Goal: Use online tool/utility: Utilize a website feature to perform a specific function

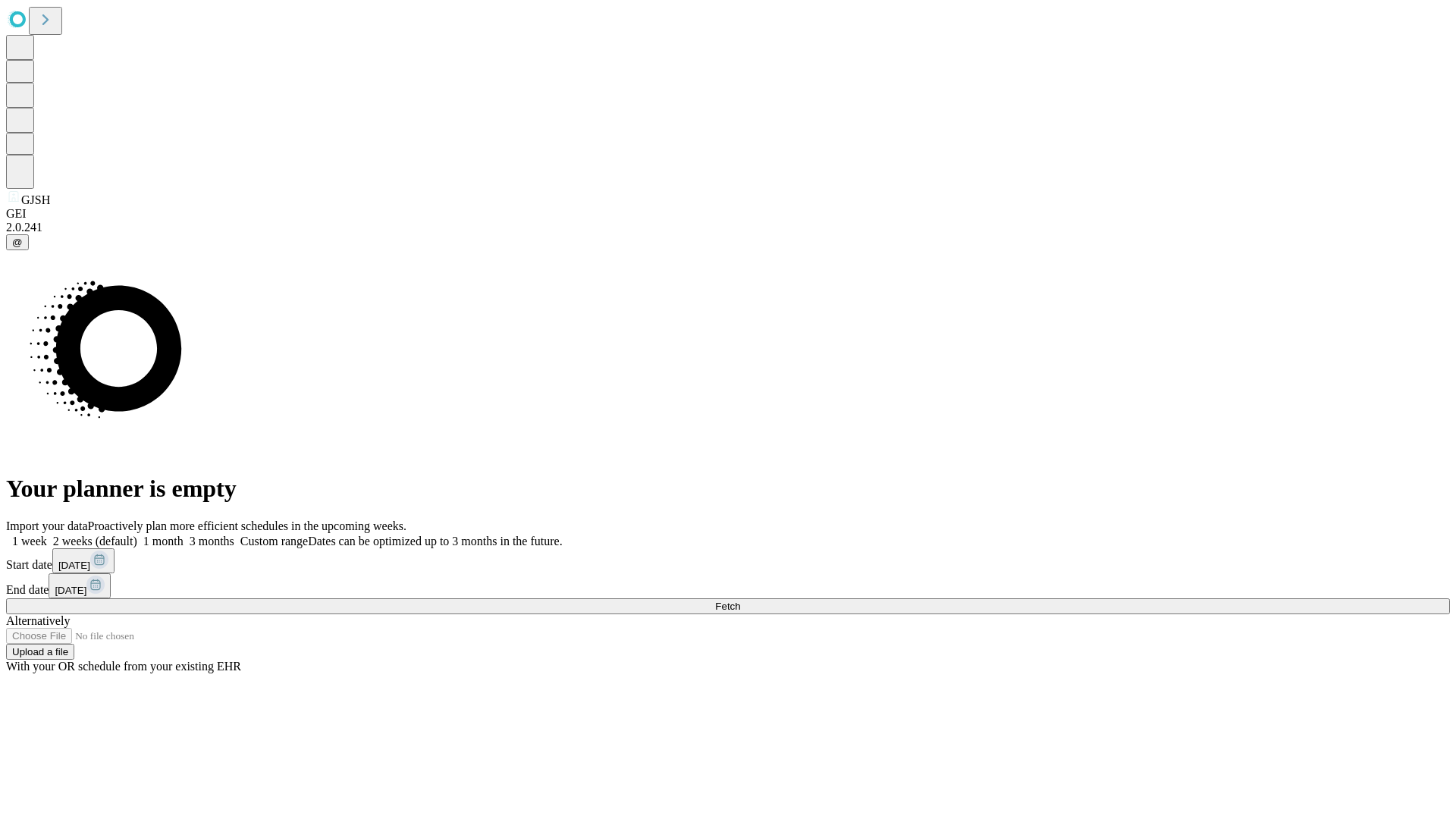
click at [740, 601] on span "Fetch" at bounding box center [727, 606] width 25 height 11
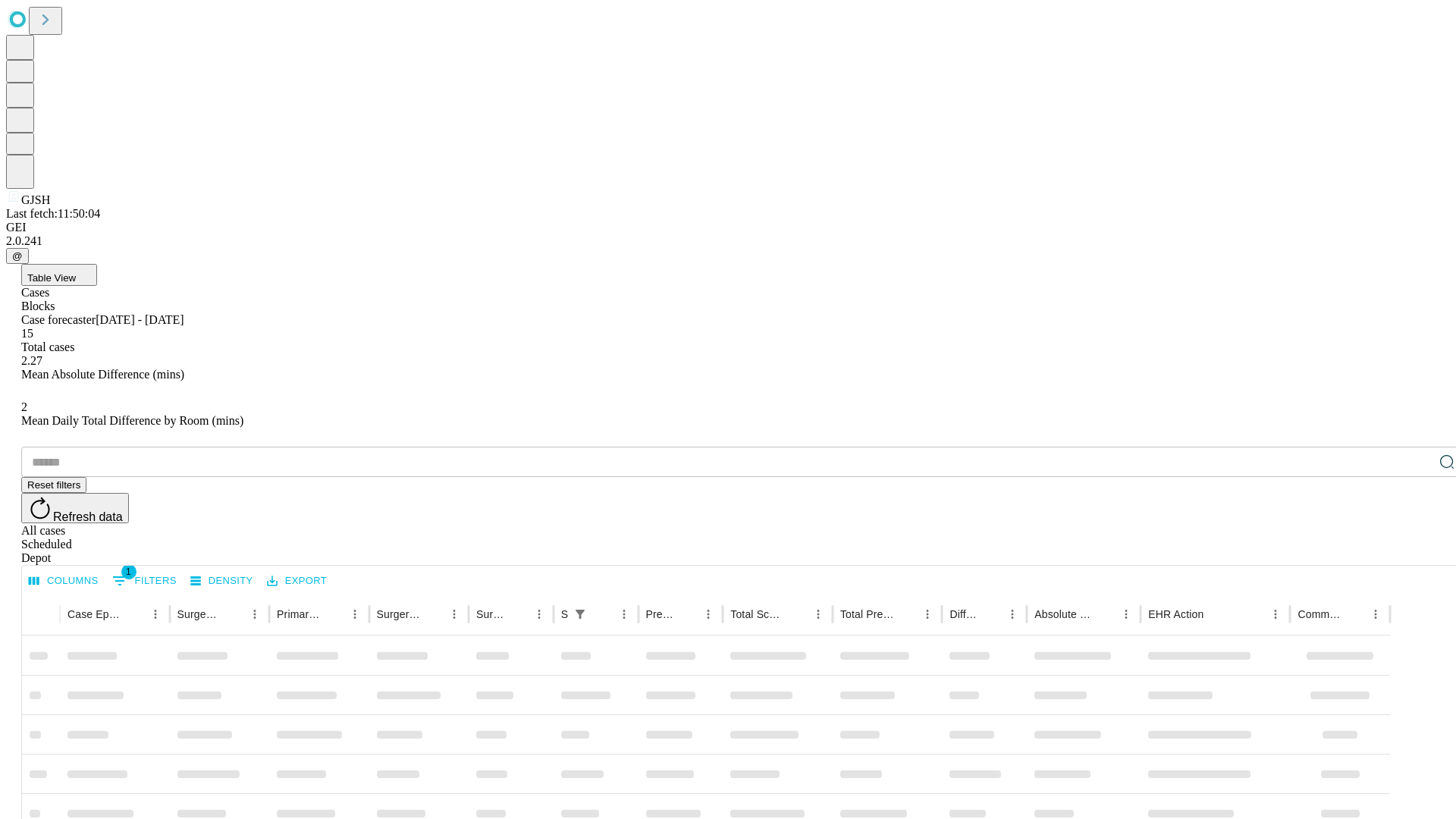
click at [76, 272] on span "Table View" at bounding box center [51, 278] width 48 height 11
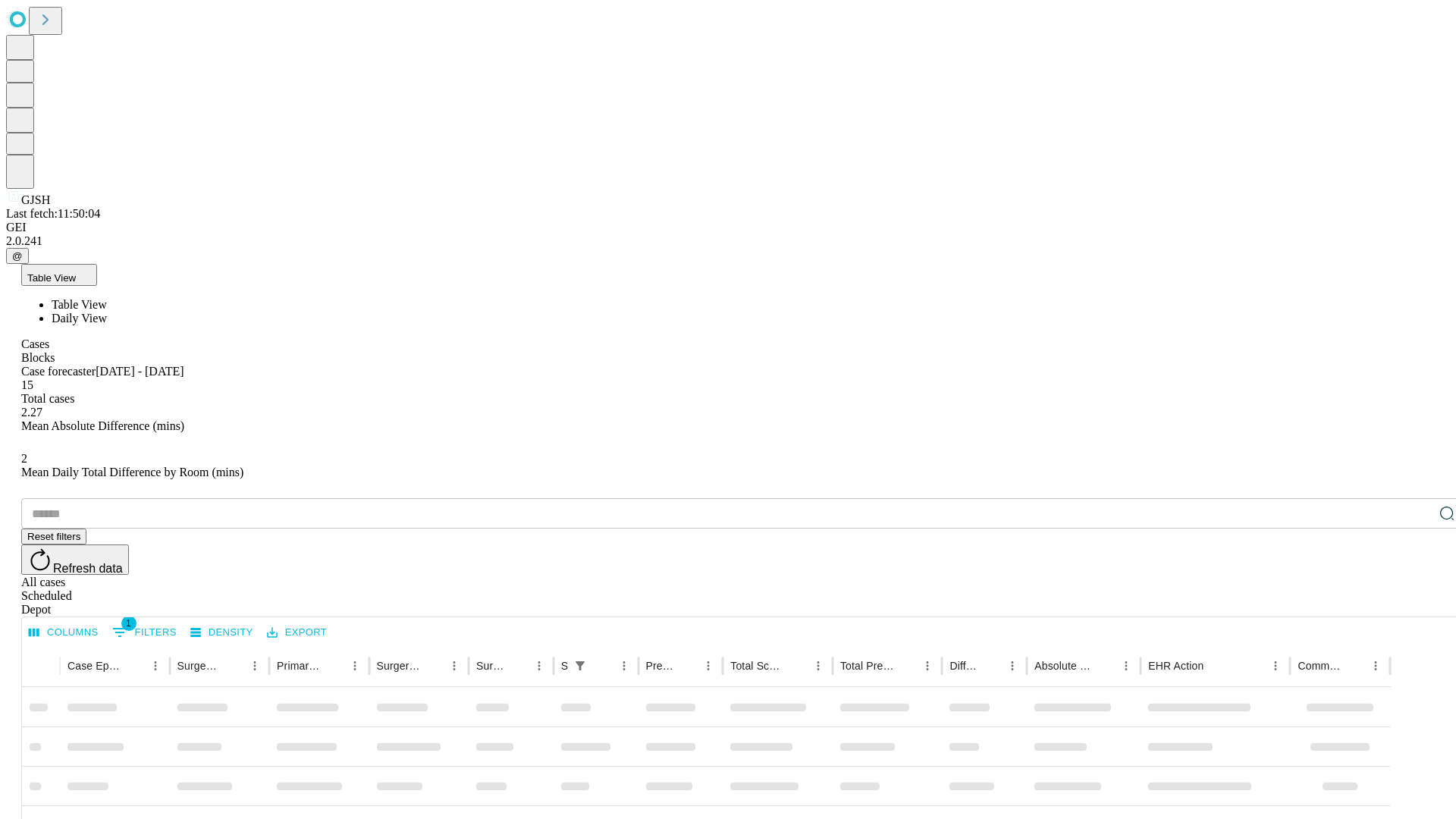
click at [107, 312] on span "Daily View" at bounding box center [79, 318] width 55 height 13
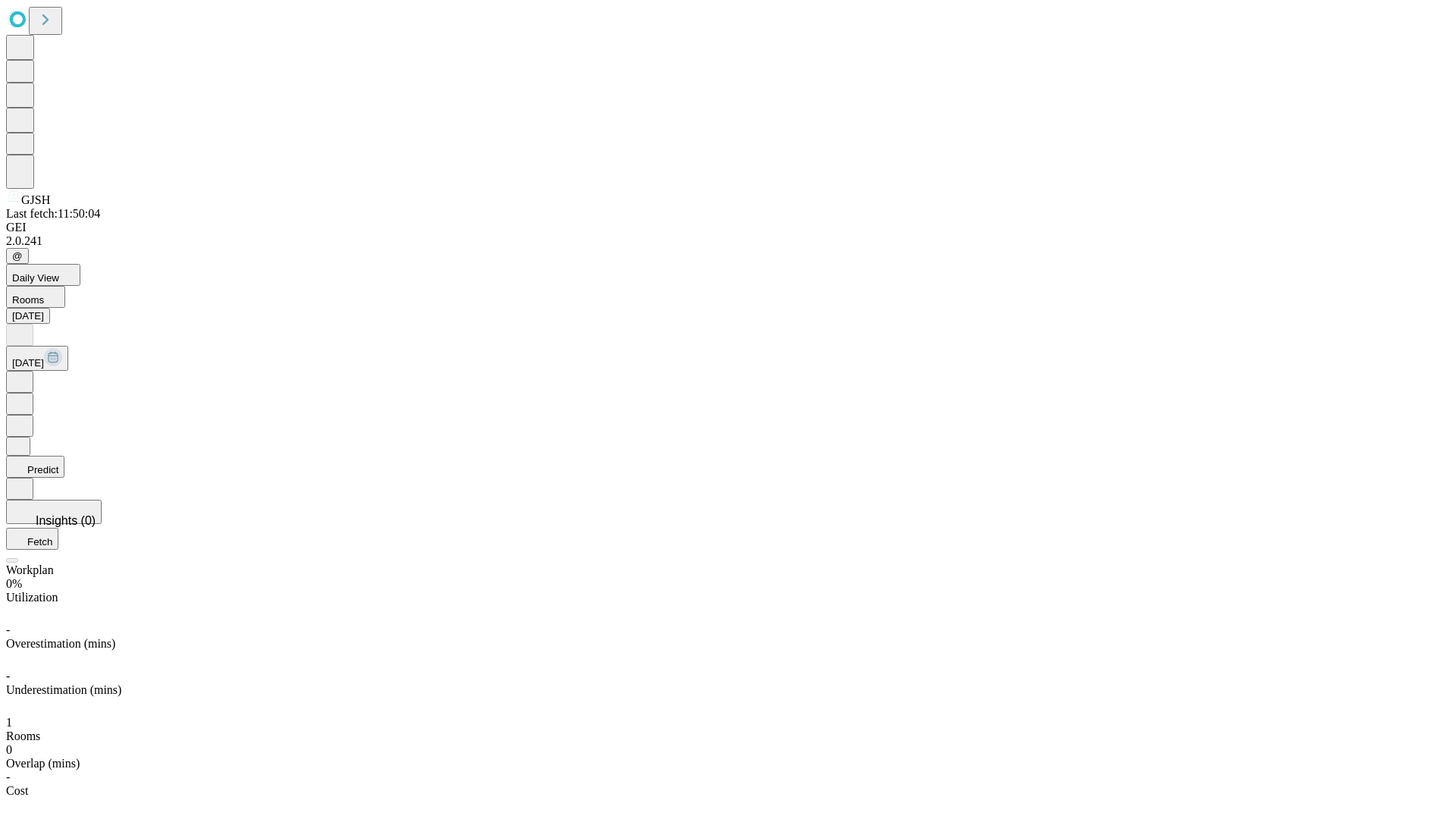
click at [65, 455] on button "Predict" at bounding box center [35, 466] width 59 height 22
